Goal: Transaction & Acquisition: Subscribe to service/newsletter

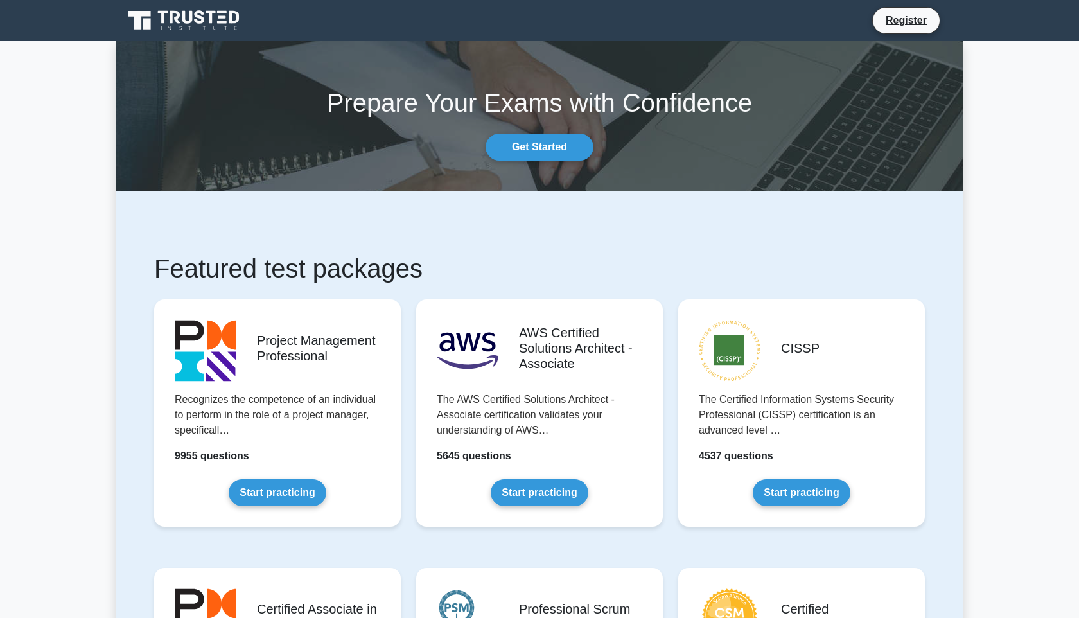
click at [913, 17] on link "Register" at bounding box center [906, 20] width 57 height 16
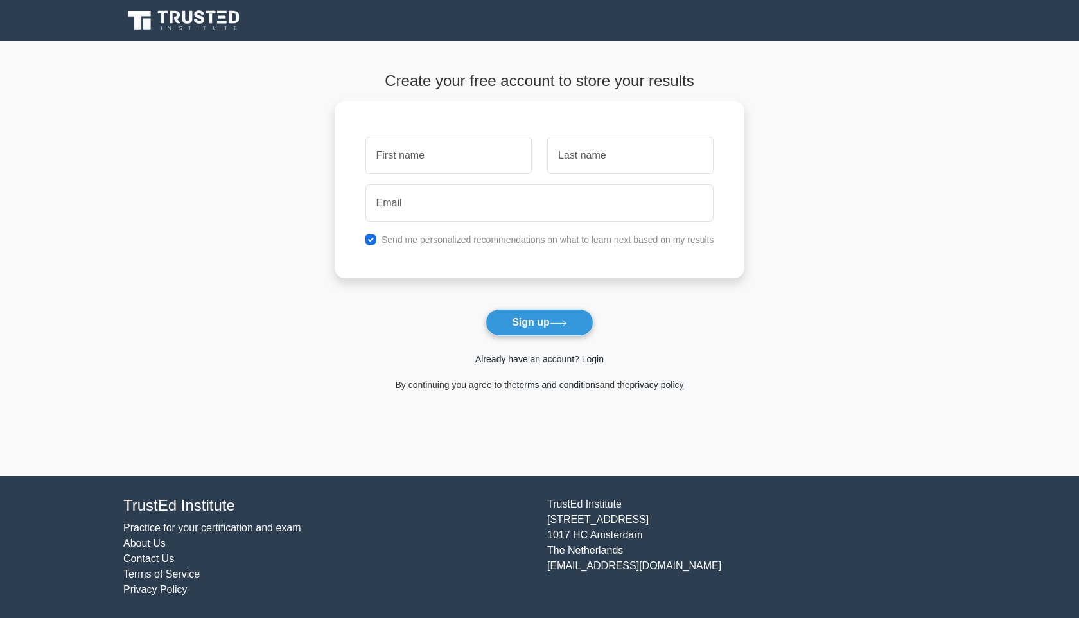
click at [557, 362] on link "Already have an account? Login" at bounding box center [539, 359] width 128 height 10
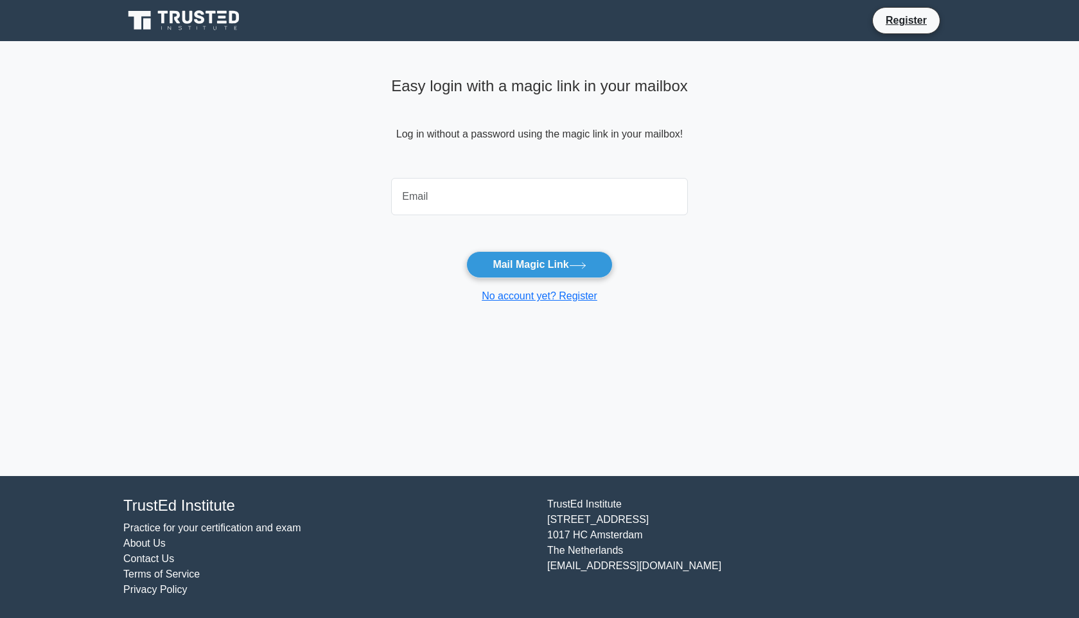
click at [508, 207] on input "email" at bounding box center [539, 196] width 297 height 37
type input "ayshabourshaid@gmail.com"
click at [558, 262] on button "Mail Magic Link" at bounding box center [539, 264] width 146 height 27
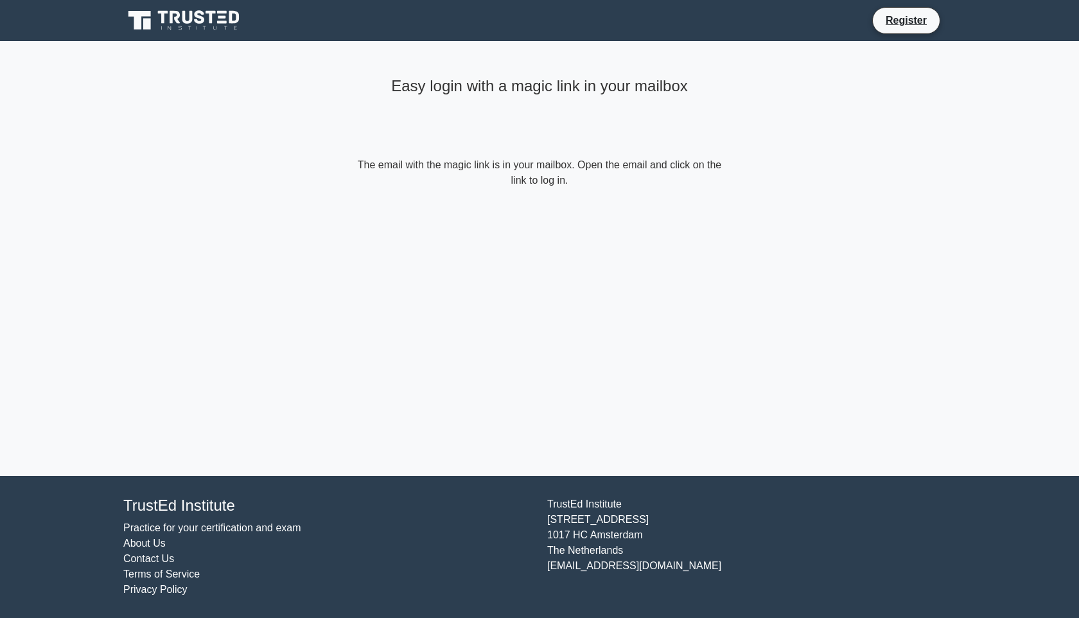
drag, startPoint x: 378, startPoint y: 164, endPoint x: 786, endPoint y: 182, distance: 408.3
click at [786, 182] on main "Easy login with a magic link in your mailbox The email with the magic link is i…" at bounding box center [539, 258] width 1079 height 435
